Goal: Communication & Community: Answer question/provide support

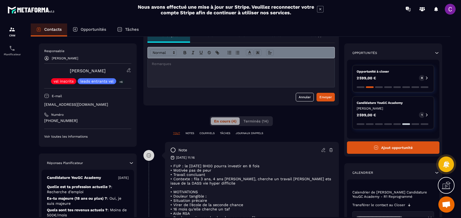
scroll to position [26, 0]
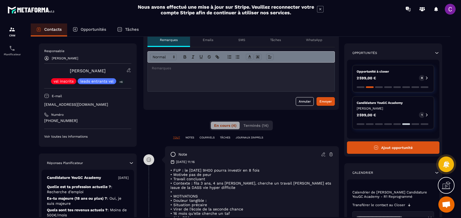
click at [280, 41] on p "Tâches" at bounding box center [275, 40] width 11 height 4
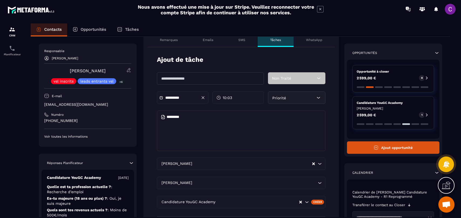
click at [199, 78] on input "text" at bounding box center [210, 78] width 107 height 12
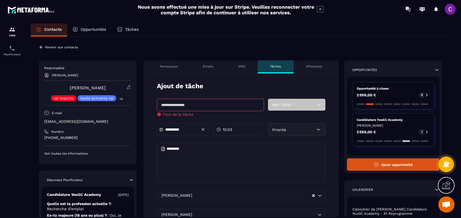
click at [177, 64] on p "Remarques" at bounding box center [169, 66] width 18 height 4
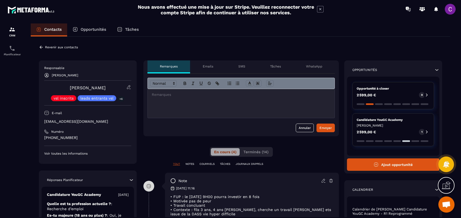
click at [167, 69] on div "Remarques" at bounding box center [169, 66] width 43 height 13
click at [191, 98] on div at bounding box center [241, 103] width 187 height 29
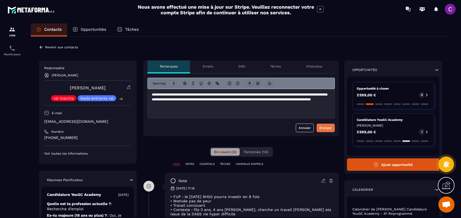
click at [327, 128] on div "Envoyer" at bounding box center [326, 127] width 12 height 5
